Goal: Use online tool/utility: Utilize a website feature to perform a specific function

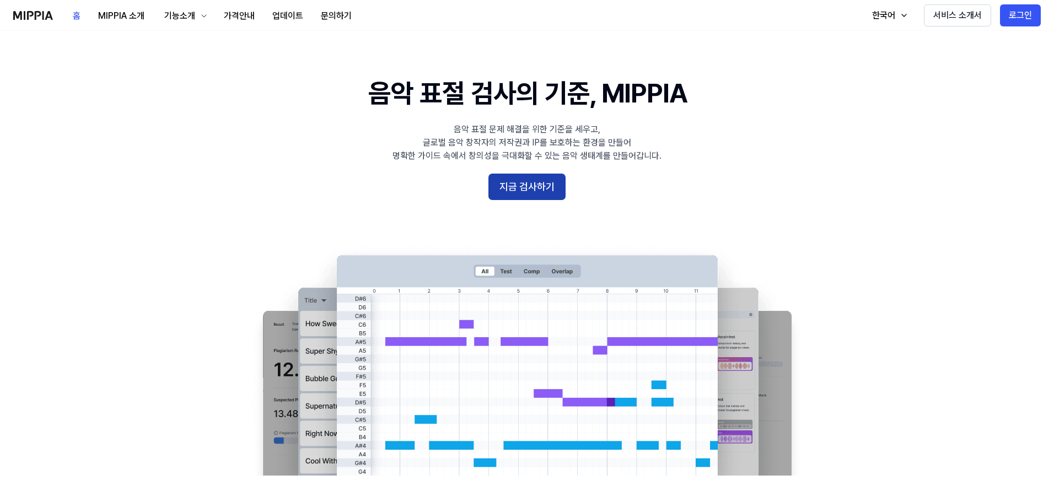
click at [540, 176] on button "지금 검사하기" at bounding box center [527, 187] width 77 height 26
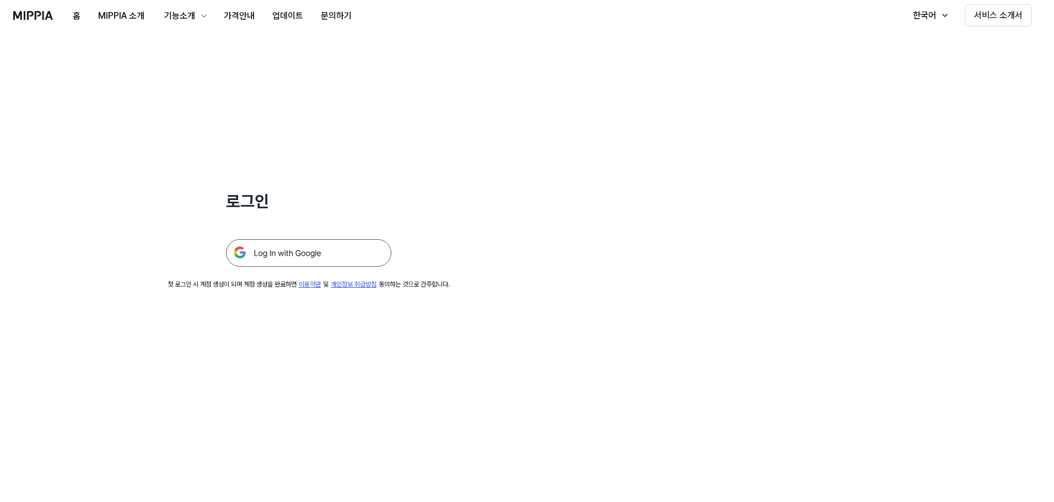
click at [359, 245] on img at bounding box center [308, 253] width 165 height 28
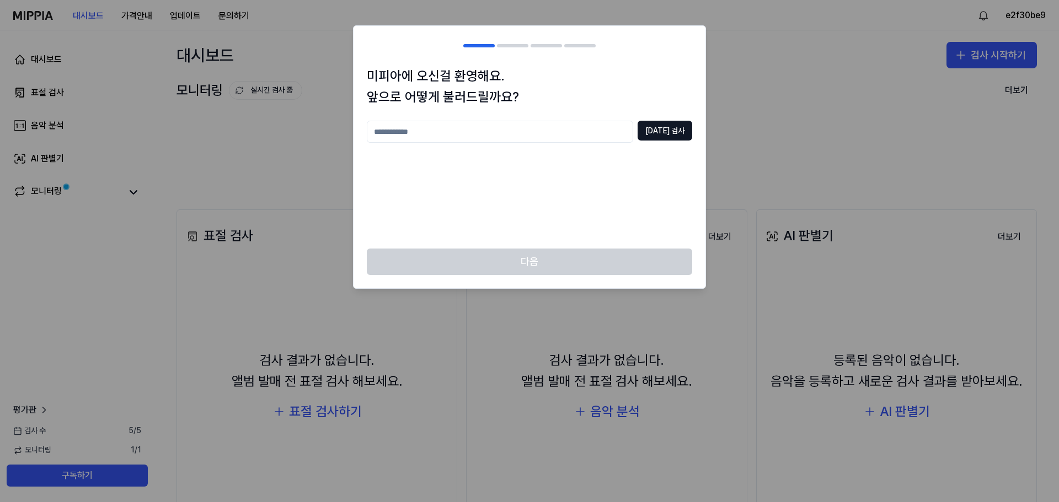
click at [716, 176] on div at bounding box center [529, 251] width 1059 height 502
click at [633, 132] on input "text" at bounding box center [500, 132] width 266 height 22
type input "***"
click at [676, 132] on button "[DATE] 검사" at bounding box center [665, 131] width 55 height 20
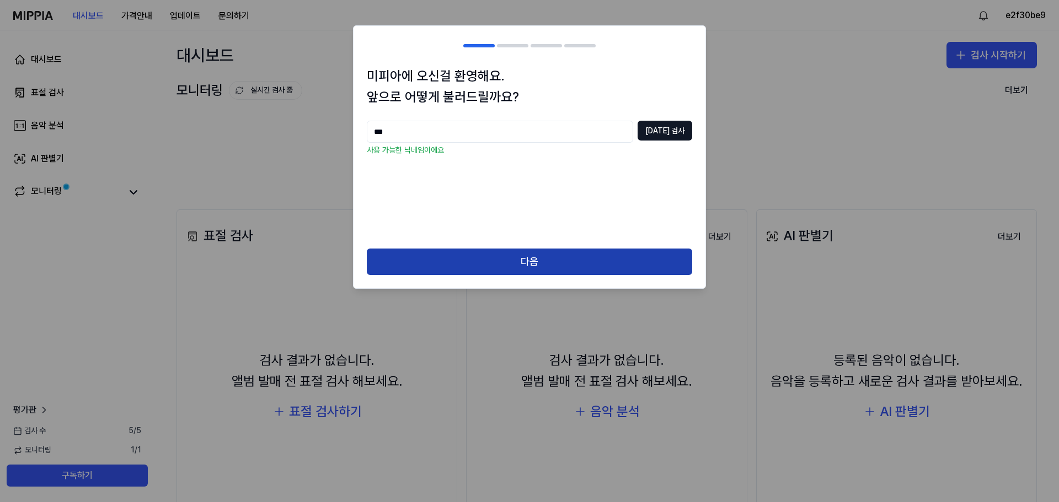
click at [539, 267] on button "다음" at bounding box center [529, 262] width 325 height 26
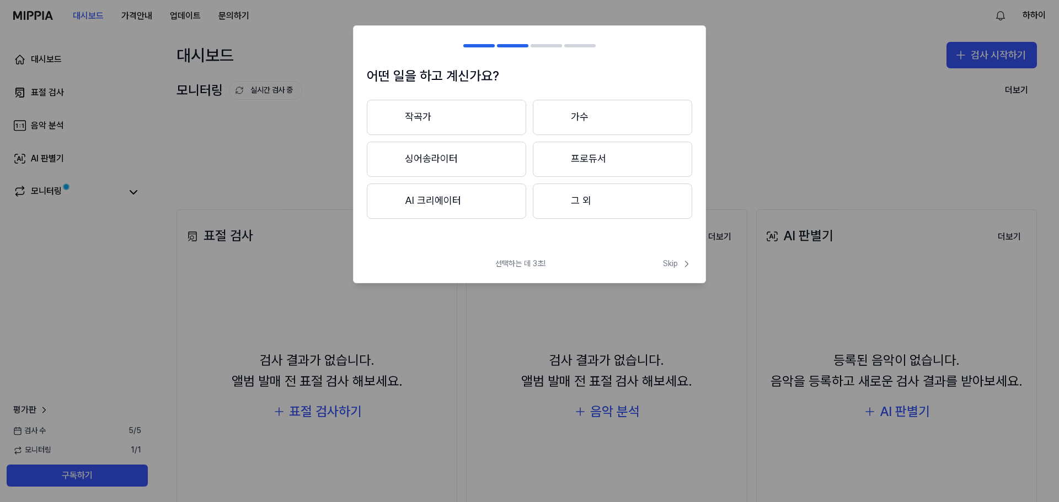
click at [567, 204] on button "그 외" at bounding box center [612, 201] width 159 height 35
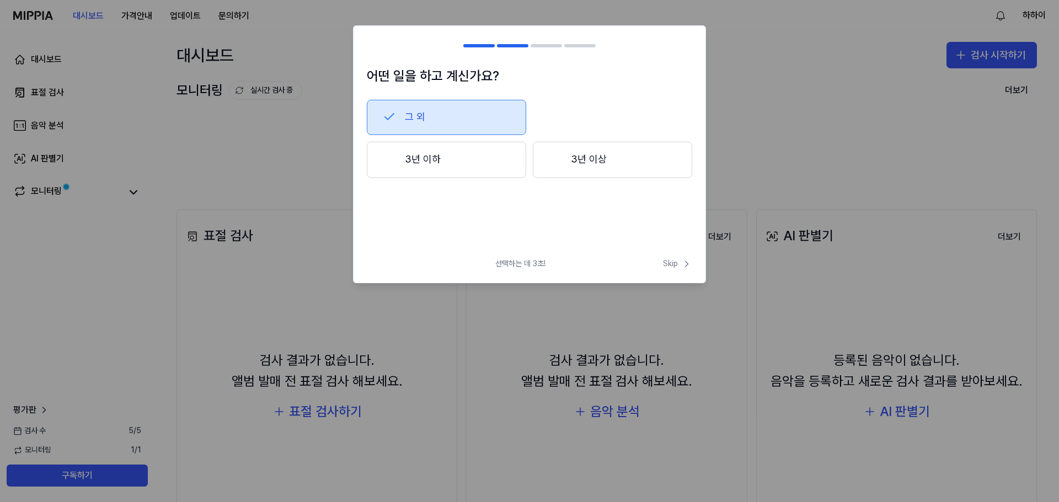
click at [470, 104] on button "그 외" at bounding box center [446, 117] width 159 height 35
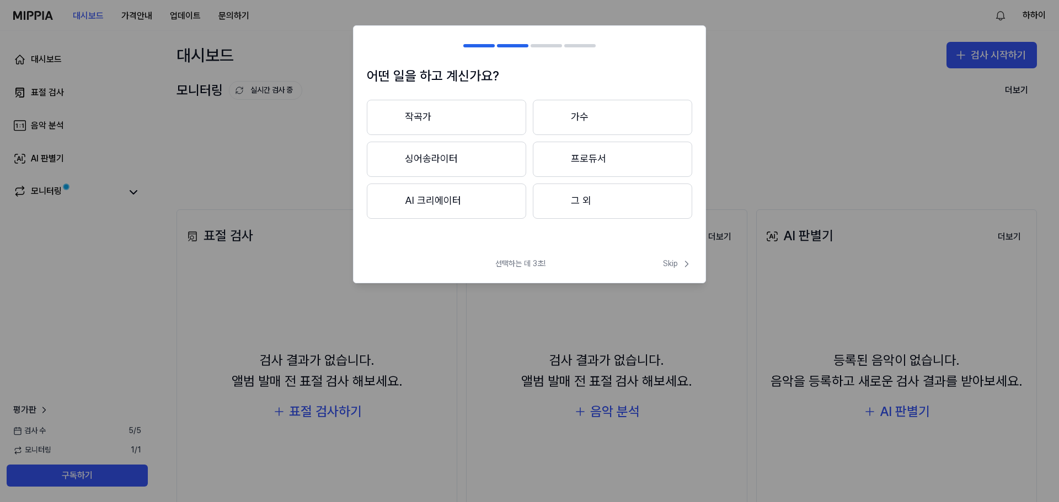
click at [572, 200] on button "그 외" at bounding box center [612, 201] width 159 height 35
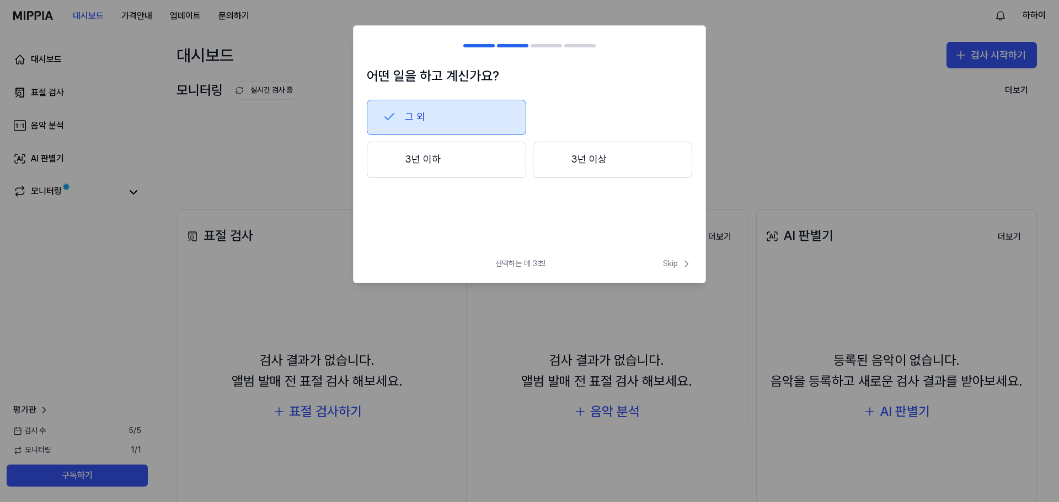
click at [572, 149] on button "3년 이상" at bounding box center [612, 160] width 159 height 36
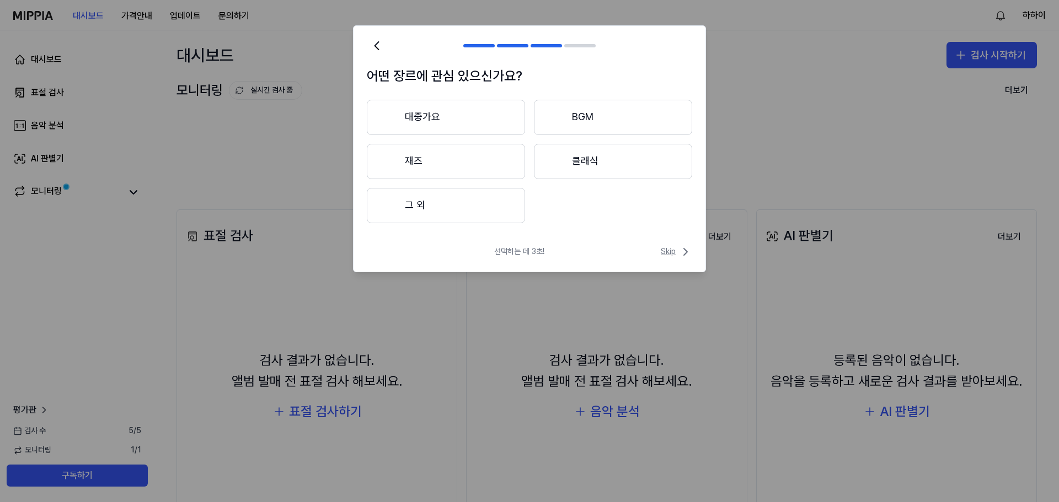
click at [675, 250] on span "Skip" at bounding box center [676, 251] width 31 height 13
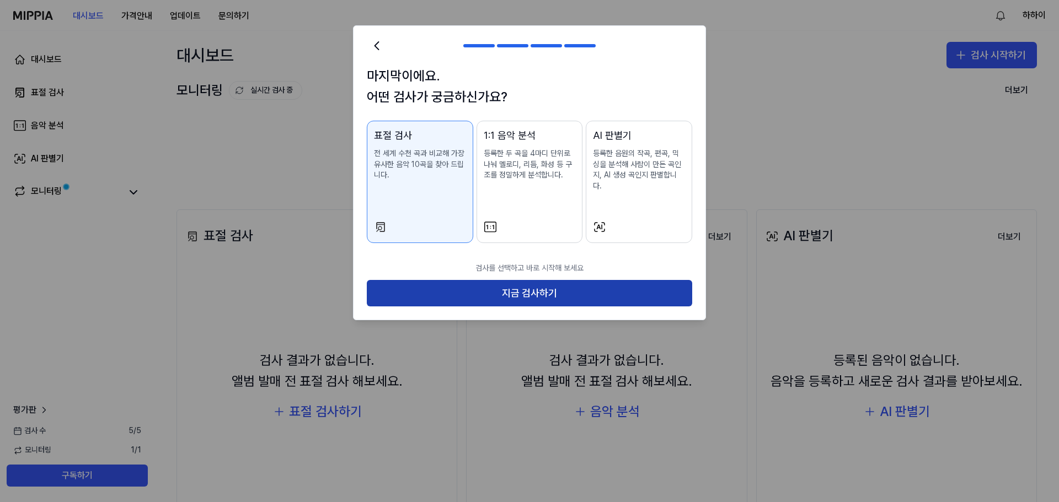
click at [592, 284] on button "지금 검사하기" at bounding box center [529, 293] width 325 height 26
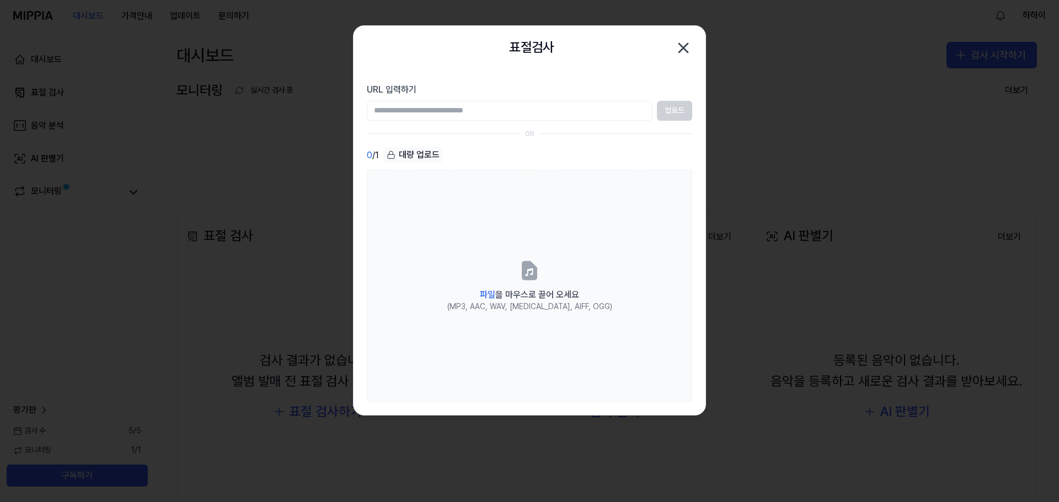
click at [679, 46] on icon "button" at bounding box center [683, 48] width 18 height 18
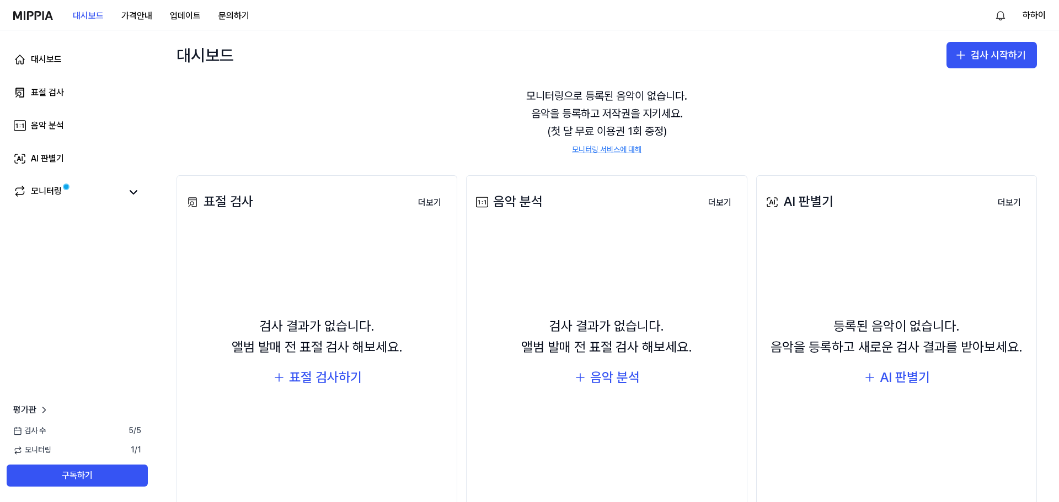
scroll to position [67, 0]
